Goal: Task Accomplishment & Management: Manage account settings

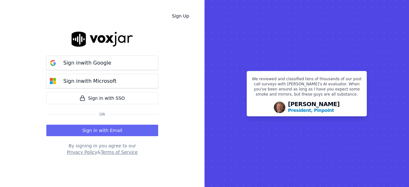
click at [106, 131] on button "Sign in with Email" at bounding box center [102, 130] width 112 height 11
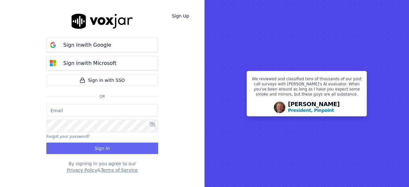
type input "jtamay@asilpc.com"
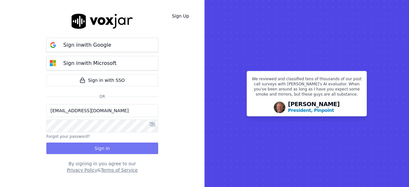
click at [89, 145] on button "Sign In" at bounding box center [102, 147] width 112 height 11
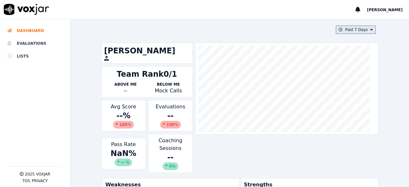
click at [353, 32] on button "Past 7 Days" at bounding box center [356, 30] width 40 height 8
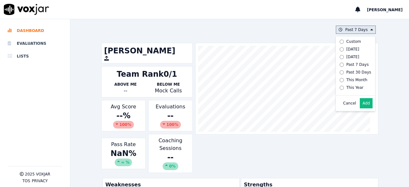
click at [360, 105] on button "Add" at bounding box center [366, 103] width 12 height 10
